Goal: Entertainment & Leisure: Consume media (video, audio)

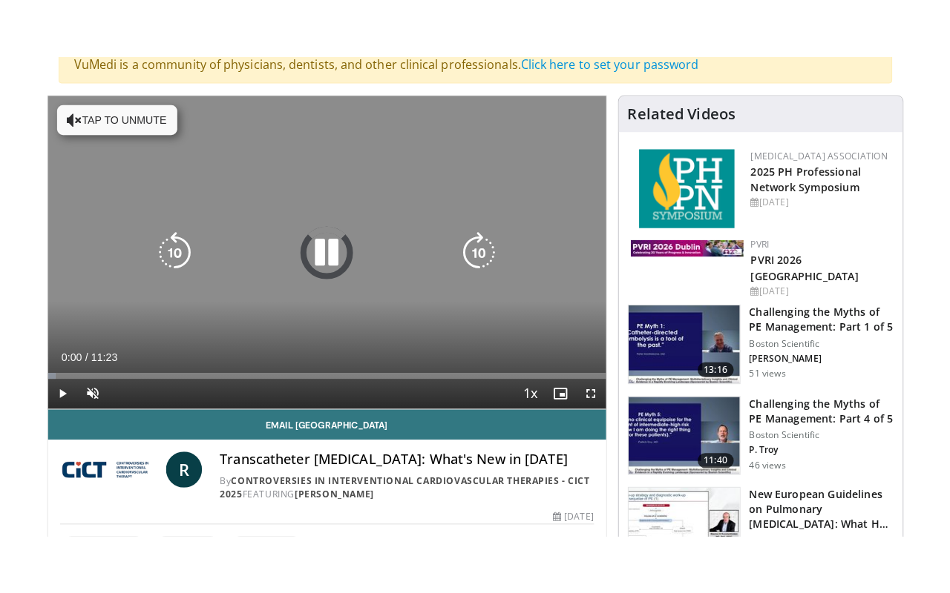
scroll to position [270, 0]
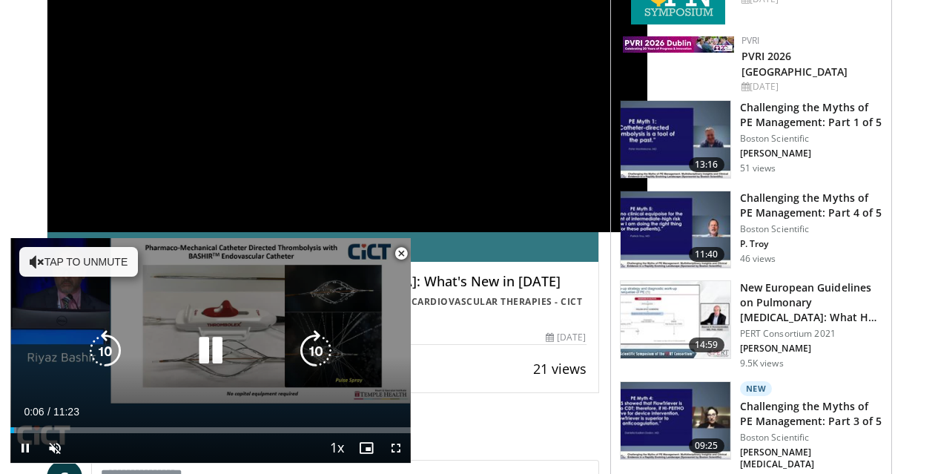
click at [53, 253] on button "Tap to unmute" at bounding box center [78, 262] width 119 height 30
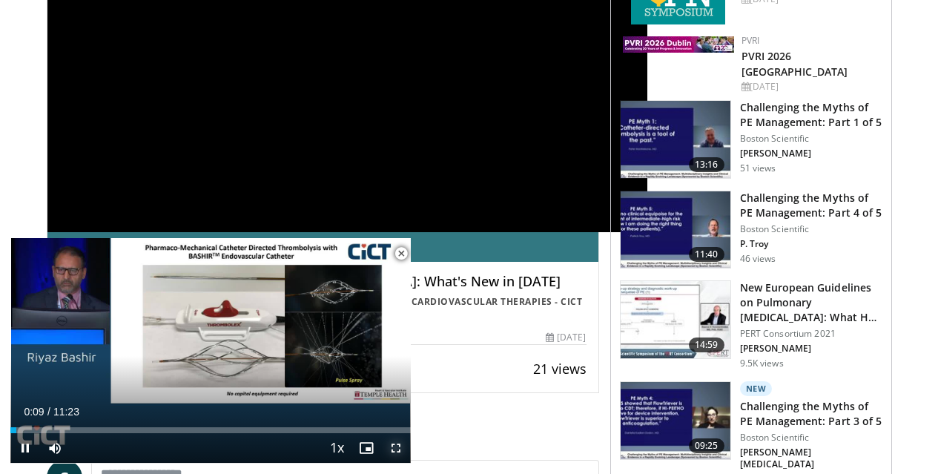
click at [395, 443] on span "Video Player" at bounding box center [396, 448] width 30 height 30
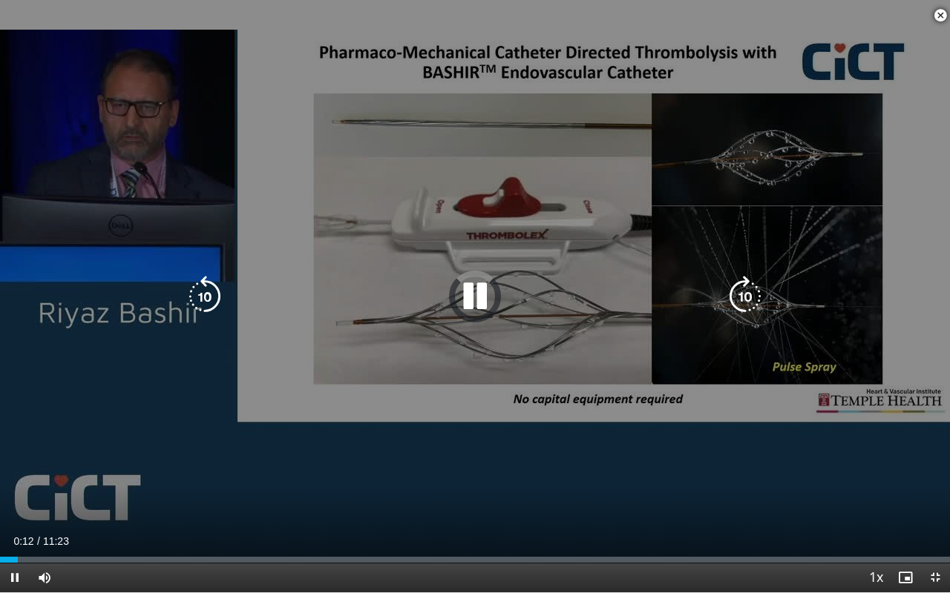
click at [286, 473] on div "10 seconds Tap to unmute" at bounding box center [475, 296] width 950 height 593
click at [470, 289] on icon "Video Player" at bounding box center [475, 297] width 42 height 42
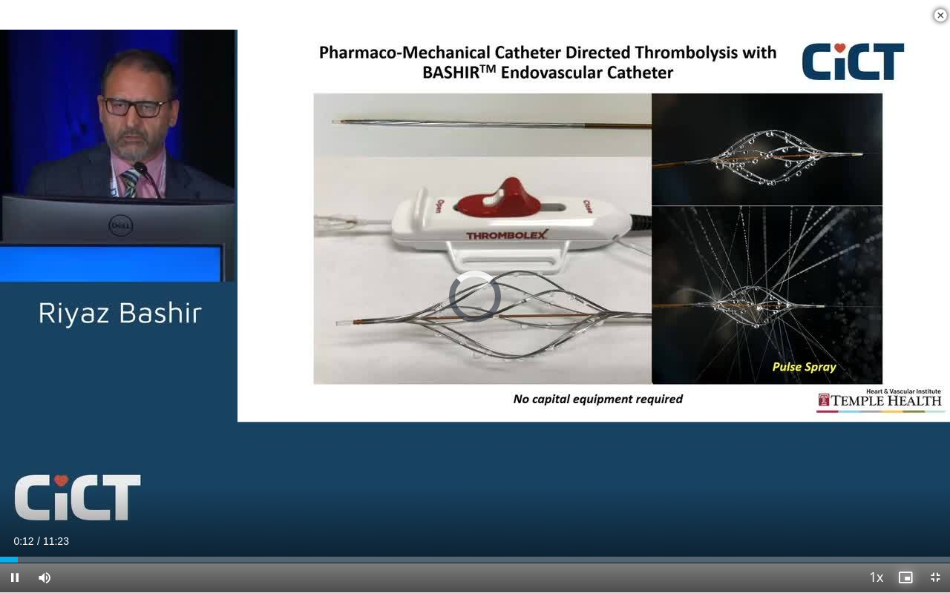
click at [904, 473] on span "Video Player" at bounding box center [905, 578] width 30 height 30
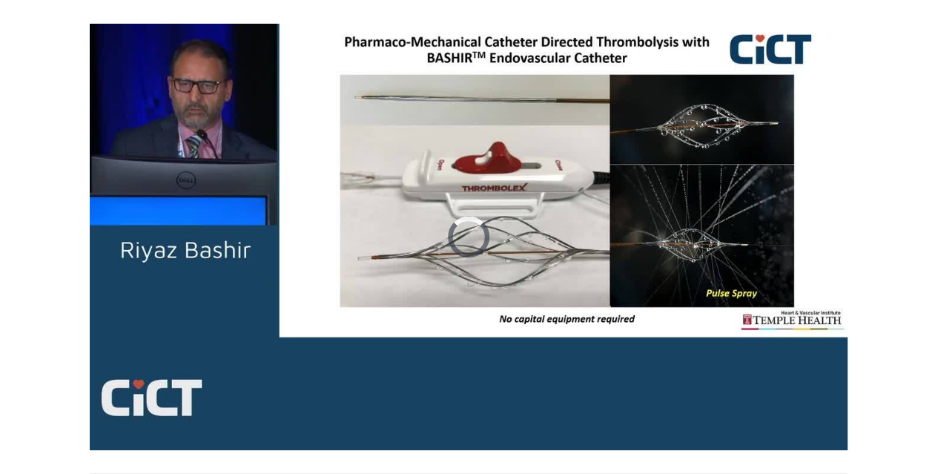
scroll to position [608, 0]
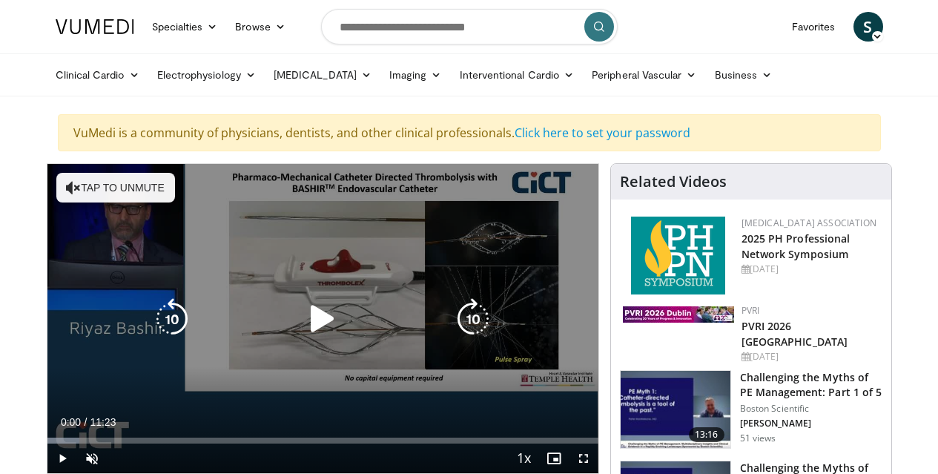
click at [309, 333] on icon "Video Player" at bounding box center [323, 319] width 42 height 42
click at [56, 184] on button "Tap to unmute" at bounding box center [115, 188] width 119 height 30
click at [414, 363] on div "10 seconds Tap to unmute" at bounding box center [322, 318] width 551 height 309
click at [340, 318] on div "Video Player" at bounding box center [322, 319] width 331 height 30
click at [306, 330] on icon "Video Player" at bounding box center [323, 319] width 42 height 42
